Goal: Information Seeking & Learning: Check status

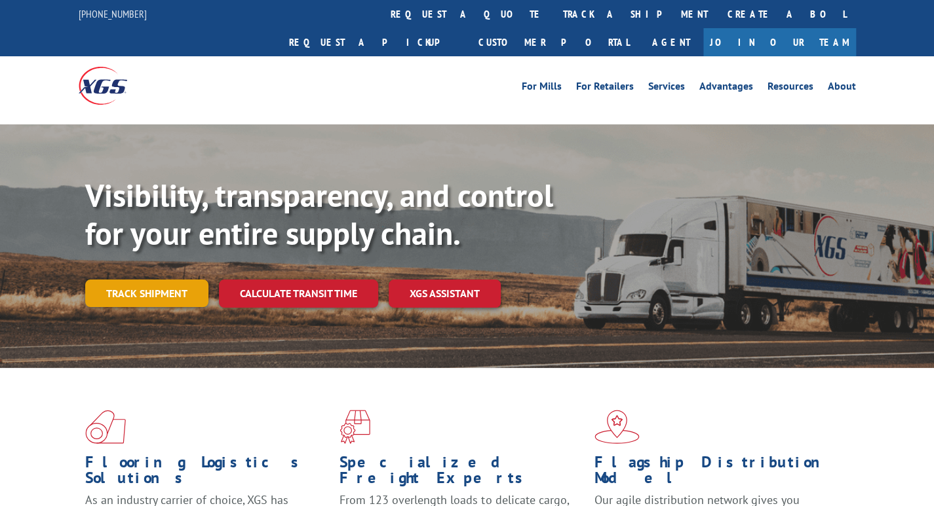
click at [153, 280] on link "Track shipment" at bounding box center [146, 294] width 123 height 28
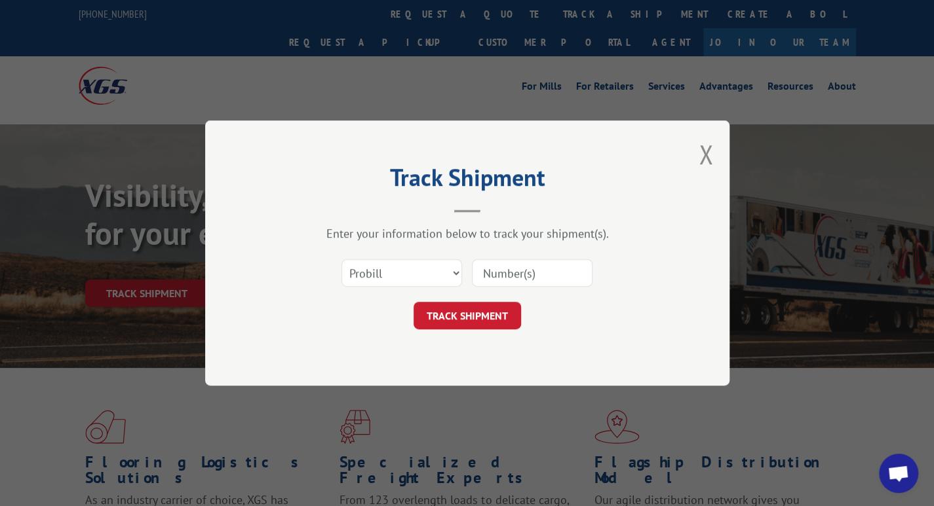
click at [497, 275] on input at bounding box center [532, 273] width 121 height 28
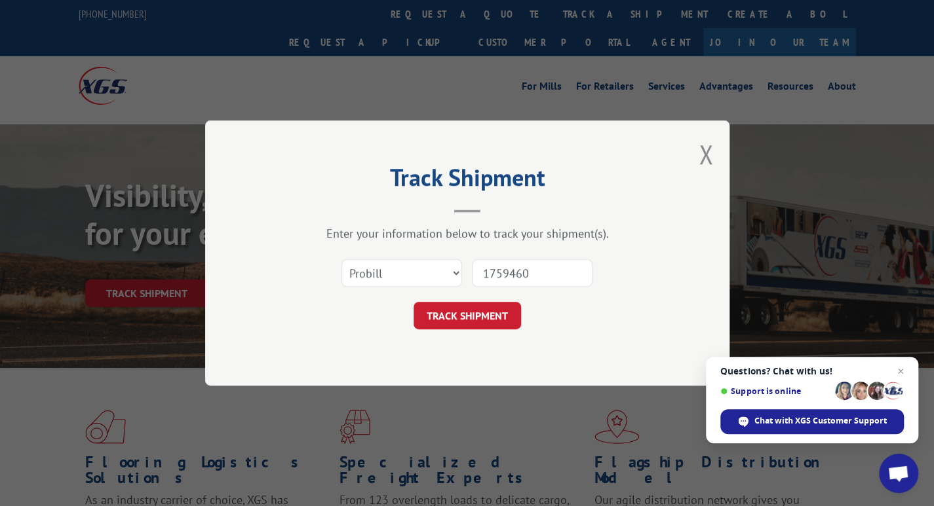
type input "17594607"
click button "TRACK SHIPMENT" at bounding box center [466, 316] width 107 height 28
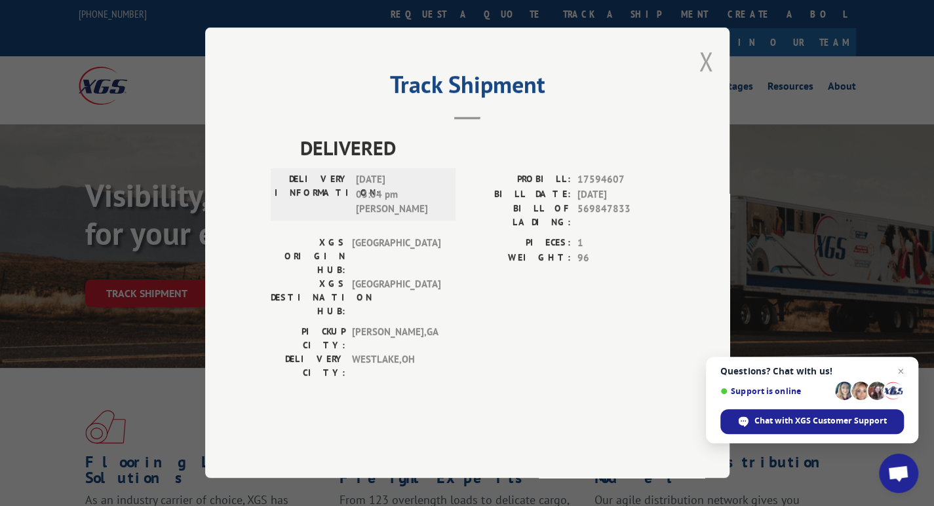
click at [704, 79] on button "Close modal" at bounding box center [705, 61] width 14 height 35
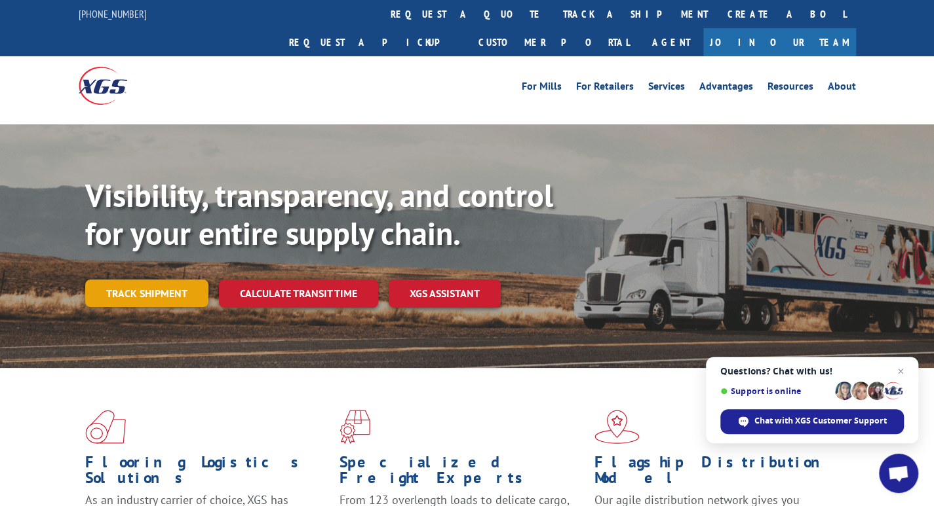
click at [128, 280] on link "Track shipment" at bounding box center [146, 294] width 123 height 28
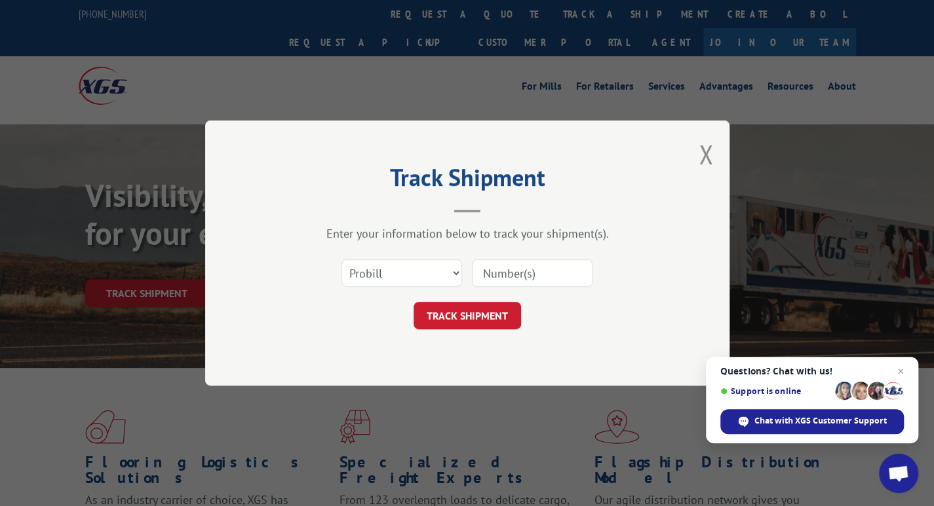
click at [533, 273] on input at bounding box center [532, 273] width 121 height 28
type input "17594561"
click button "TRACK SHIPMENT" at bounding box center [466, 316] width 107 height 28
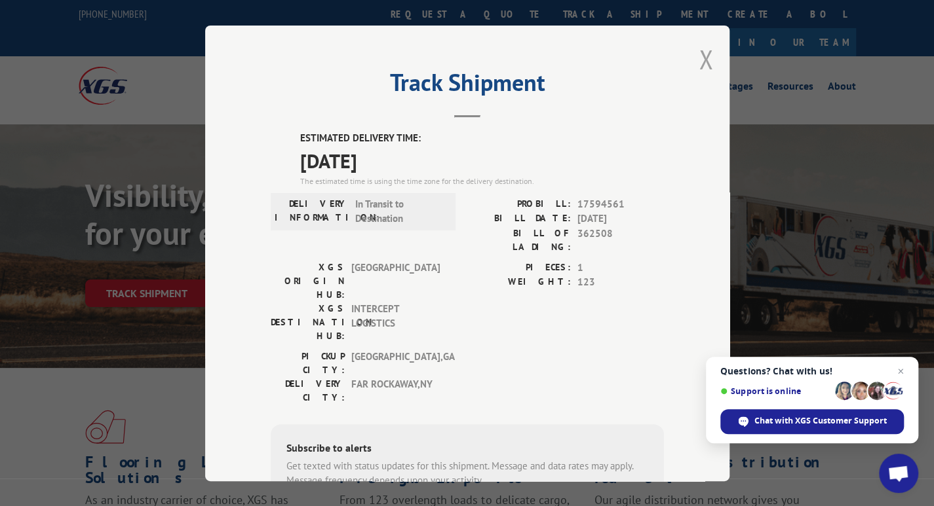
click at [698, 60] on button "Close modal" at bounding box center [705, 59] width 14 height 35
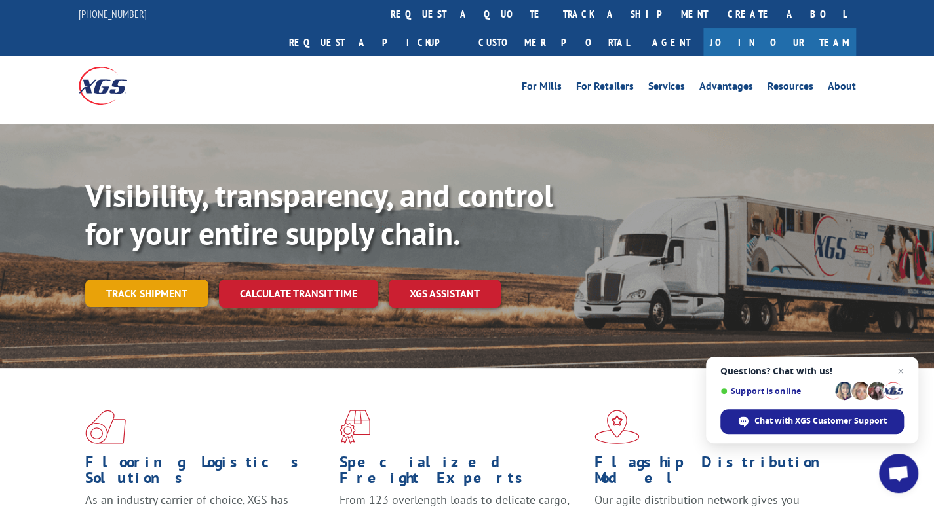
click at [126, 280] on link "Track shipment" at bounding box center [146, 294] width 123 height 28
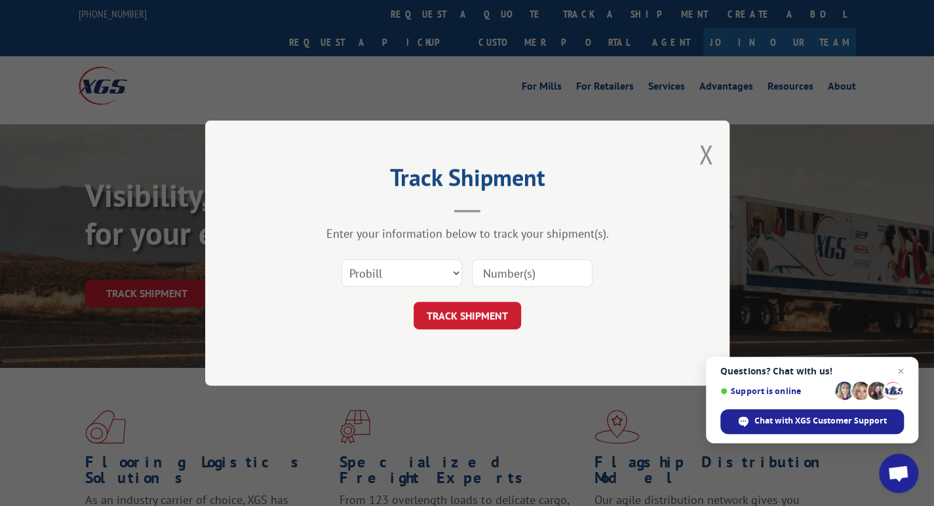
click at [518, 277] on input at bounding box center [532, 273] width 121 height 28
type input "17588210"
click button "TRACK SHIPMENT" at bounding box center [466, 316] width 107 height 28
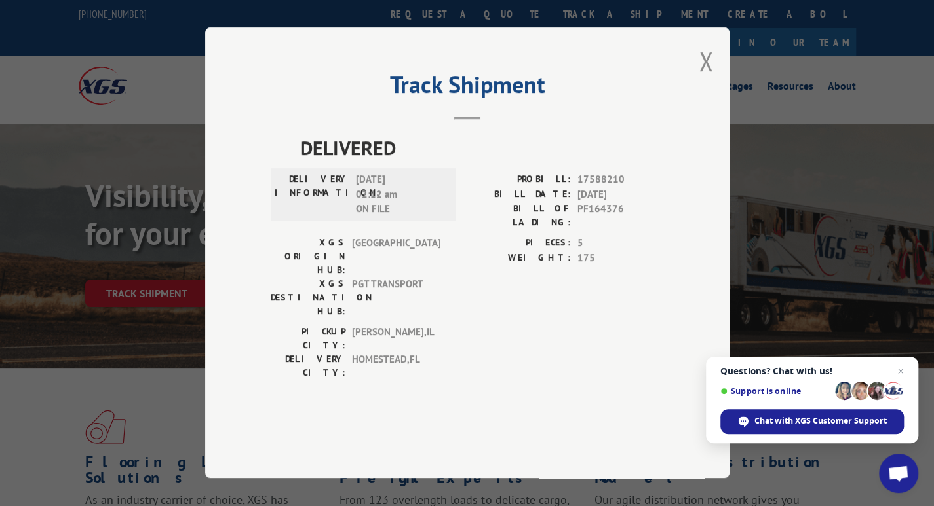
drag, startPoint x: 706, startPoint y: 97, endPoint x: 696, endPoint y: 95, distance: 10.7
click at [705, 79] on button "Close modal" at bounding box center [705, 61] width 14 height 35
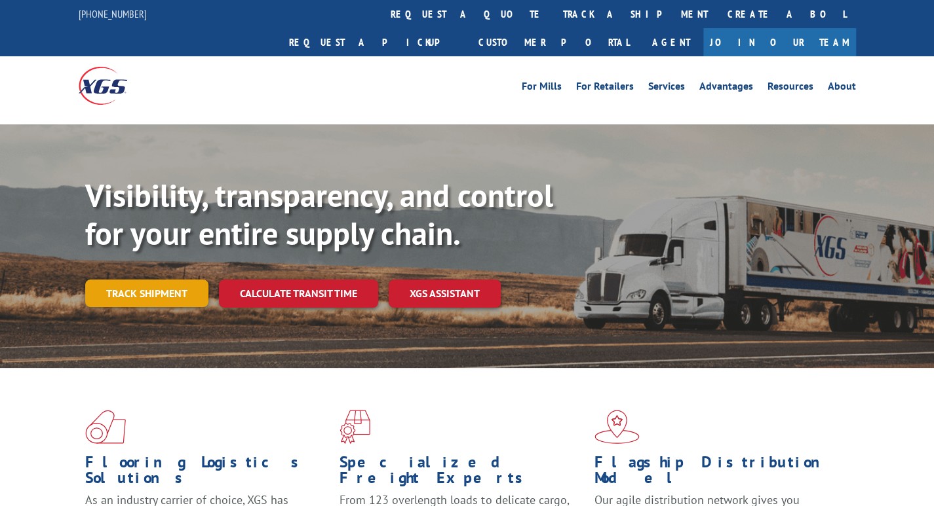
click at [173, 280] on link "Track shipment" at bounding box center [146, 294] width 123 height 28
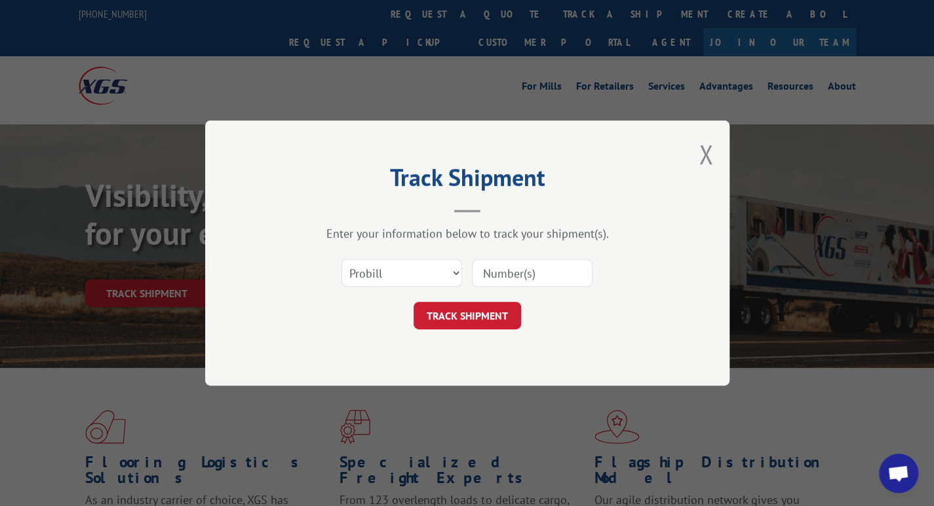
click at [497, 271] on input at bounding box center [532, 273] width 121 height 28
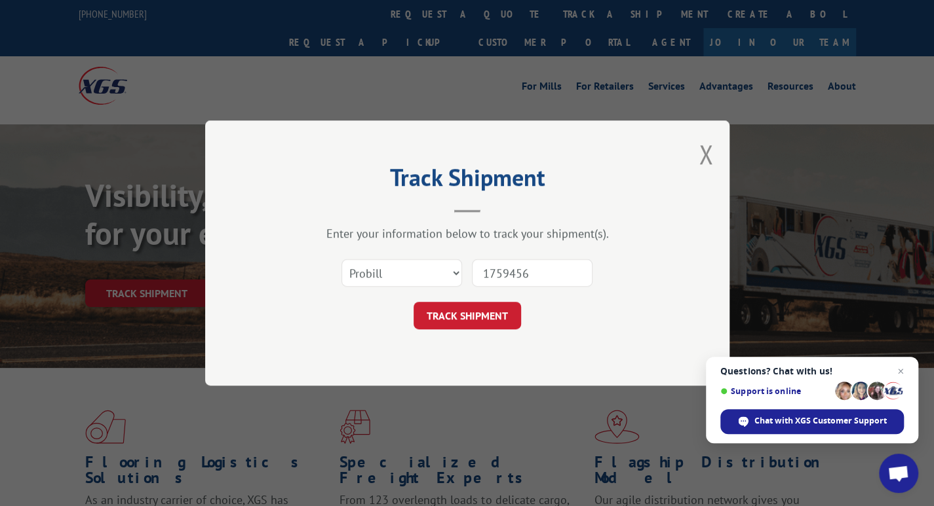
type input "17594561"
click button "TRACK SHIPMENT" at bounding box center [466, 316] width 107 height 28
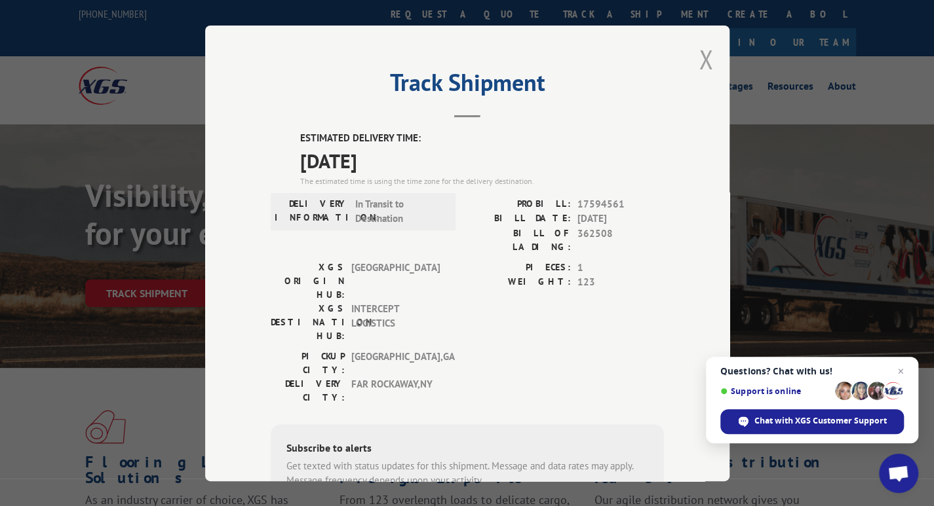
click at [698, 60] on button "Close modal" at bounding box center [705, 59] width 14 height 35
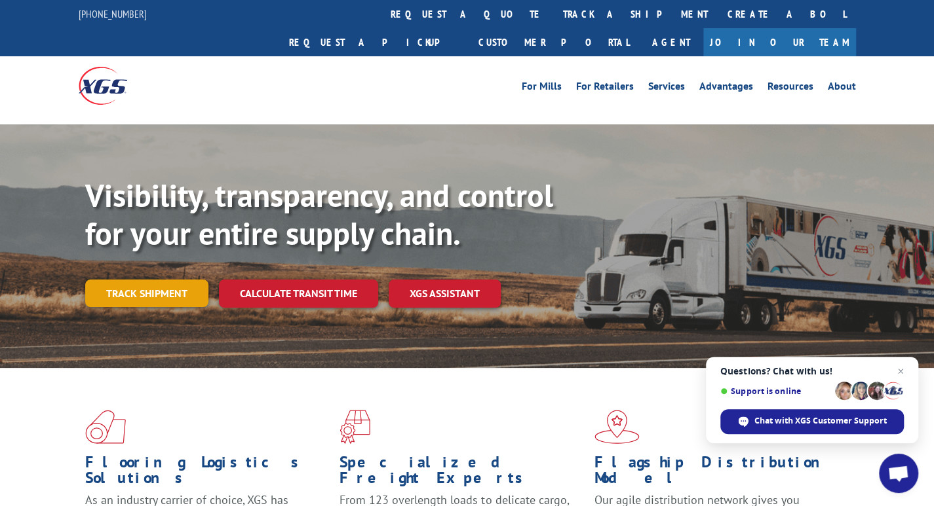
click at [153, 280] on link "Track shipment" at bounding box center [146, 294] width 123 height 28
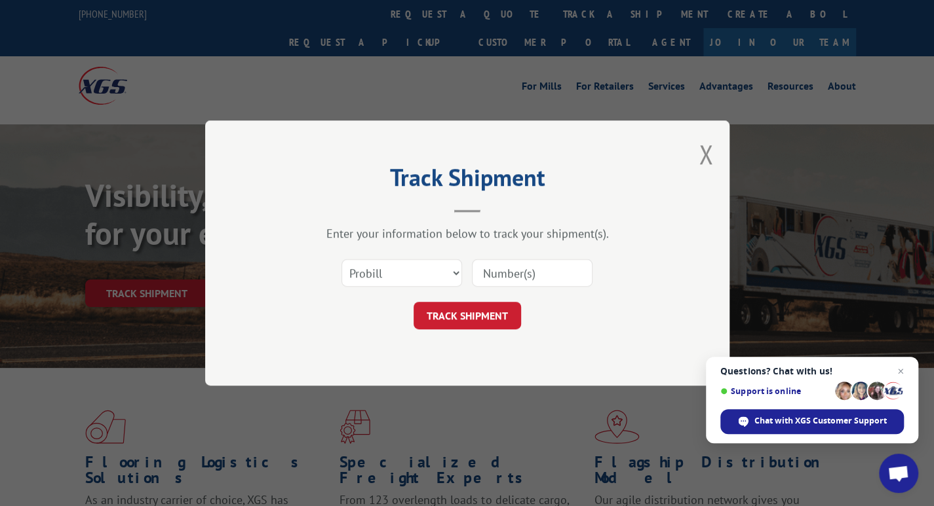
click at [43, 72] on div "Track Shipment Enter your information below to track your shipment(s). Select c…" at bounding box center [467, 253] width 934 height 506
click at [489, 268] on input at bounding box center [532, 273] width 121 height 28
paste input "17594561"
type input "17594561"
click at [480, 322] on button "TRACK SHIPMENT" at bounding box center [466, 316] width 107 height 28
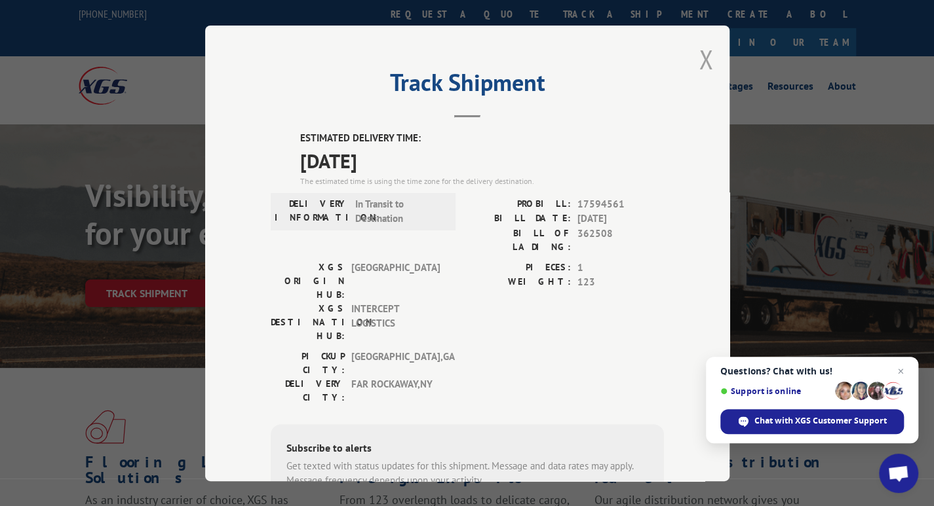
click at [698, 60] on button "Close modal" at bounding box center [705, 59] width 14 height 35
